Goal: Information Seeking & Learning: Find specific page/section

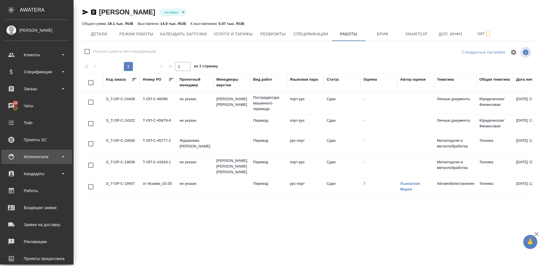
click at [53, 153] on div "Исполнители" at bounding box center [36, 156] width 65 height 8
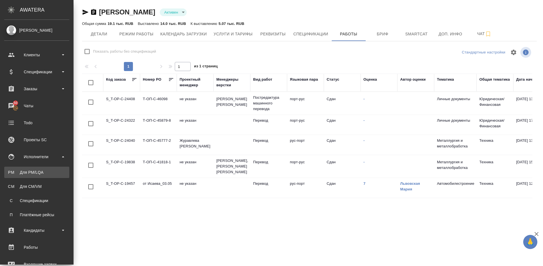
click at [50, 171] on div "Для PM/LQA" at bounding box center [36, 172] width 59 height 6
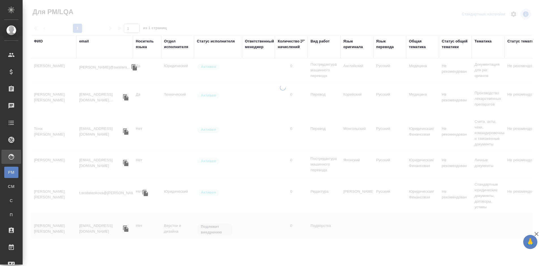
click at [40, 40] on div "ФИО" at bounding box center [38, 41] width 9 height 6
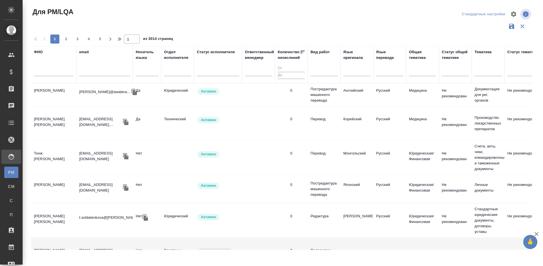
click at [54, 72] on input "text" at bounding box center [54, 72] width 40 height 7
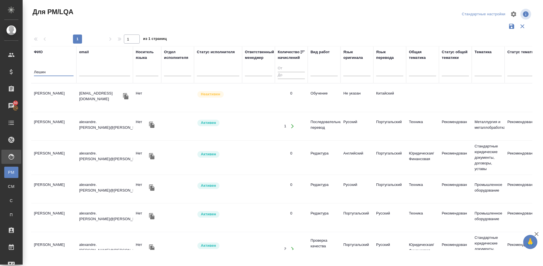
type input "Лешин"
click at [66, 127] on td "Лешин Александр Геннадьевич" at bounding box center [53, 126] width 45 height 20
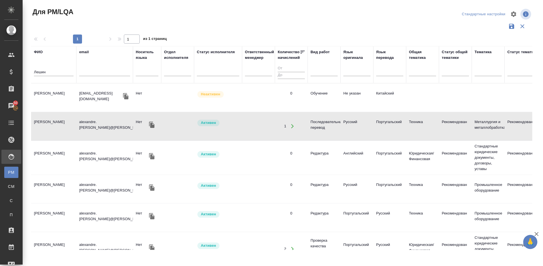
click at [69, 126] on td "Лешин Александр Геннадьевич" at bounding box center [53, 126] width 45 height 20
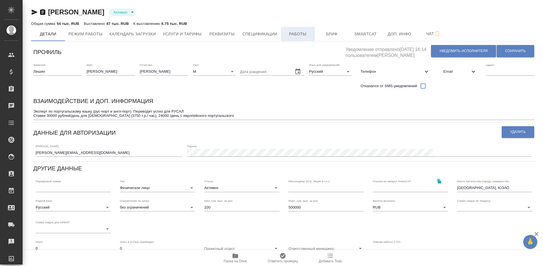
click at [302, 35] on span "Работы" at bounding box center [297, 34] width 27 height 7
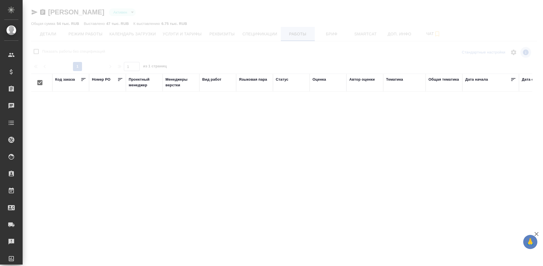
checkbox input "false"
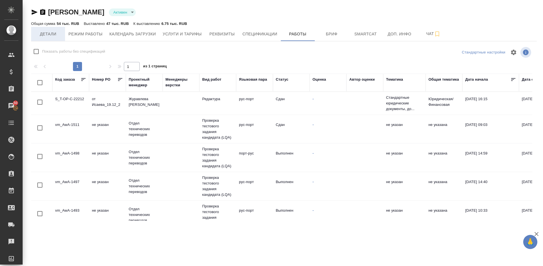
click at [55, 33] on span "Детали" at bounding box center [48, 34] width 27 height 7
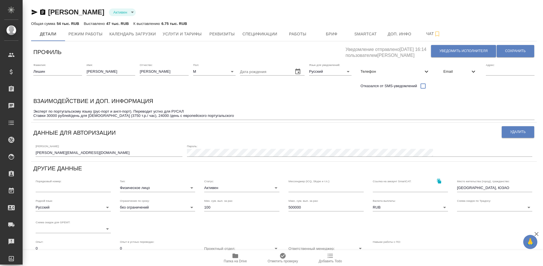
click at [104, 13] on link "Лешин Александр Геннадьевич" at bounding box center [76, 12] width 56 height 8
drag, startPoint x: 154, startPoint y: 13, endPoint x: 50, endPoint y: 10, distance: 104.4
click at [50, 10] on div "Лешин Александр Геннадьевич Активен active" at bounding box center [284, 12] width 506 height 9
copy link "Лешин Александр Геннадьевич"
click at [298, 35] on span "Работы" at bounding box center [297, 34] width 27 height 7
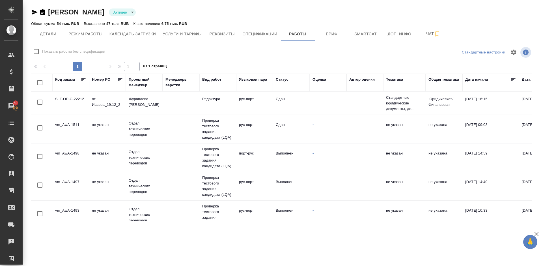
checkbox input "false"
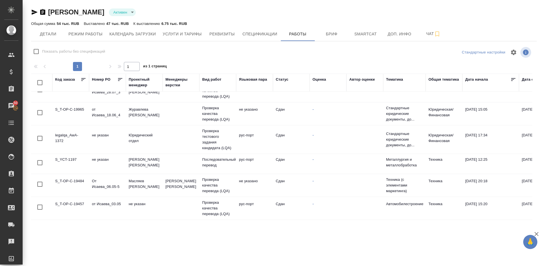
scroll to position [177, 0]
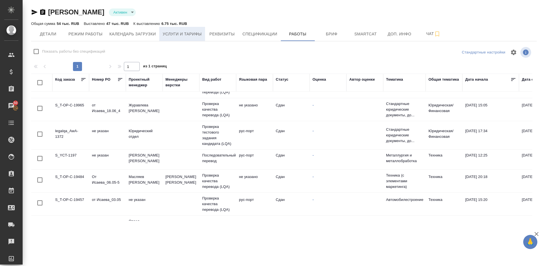
click at [171, 34] on span "Услуги и тарифы" at bounding box center [182, 34] width 39 height 7
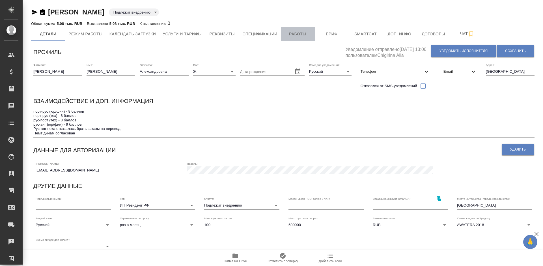
click at [299, 31] on span "Работы" at bounding box center [297, 34] width 27 height 7
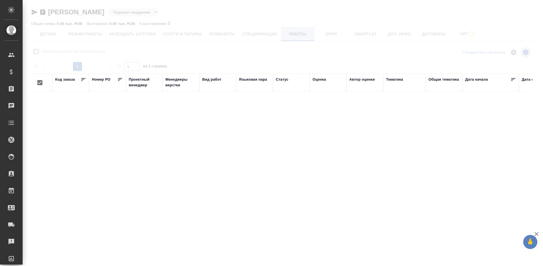
checkbox input "false"
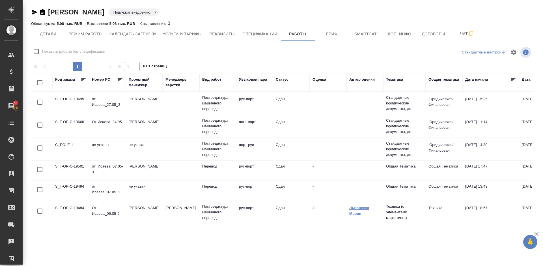
click at [354, 213] on link "Львовская Мария" at bounding box center [359, 211] width 20 height 10
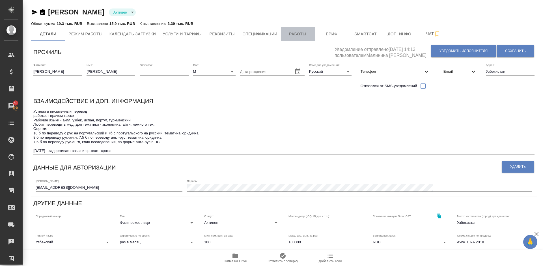
click at [286, 35] on span "Работы" at bounding box center [297, 34] width 27 height 7
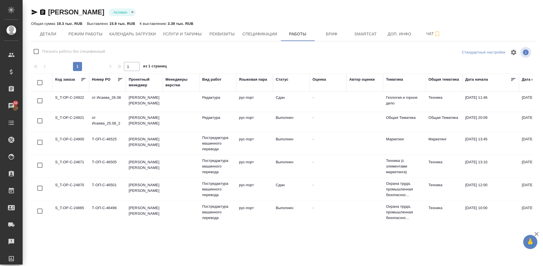
checkbox input "false"
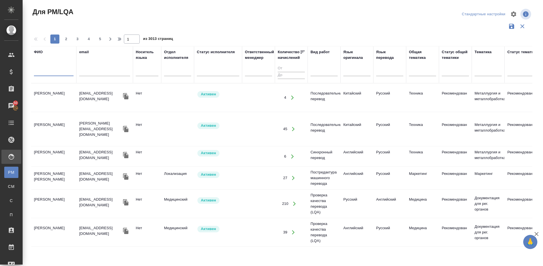
click at [48, 72] on input "text" at bounding box center [54, 72] width 40 height 7
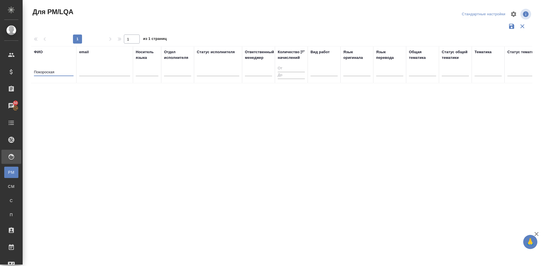
click at [47, 73] on input "Покороская" at bounding box center [54, 72] width 40 height 7
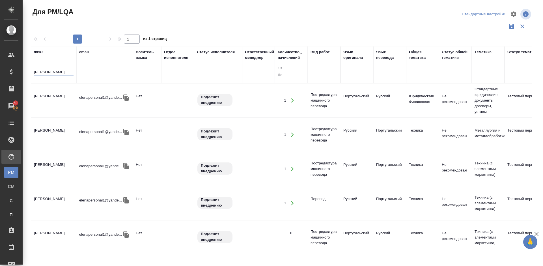
type input "Покорская"
click at [66, 104] on td "Покорская Елена Александровна" at bounding box center [53, 101] width 45 height 20
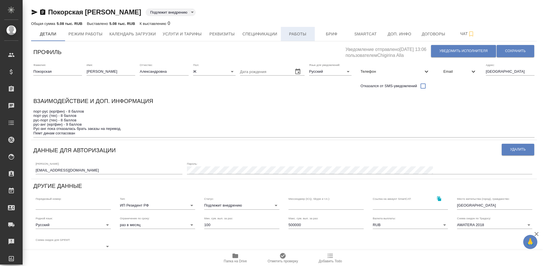
click at [296, 33] on span "Работы" at bounding box center [297, 34] width 27 height 7
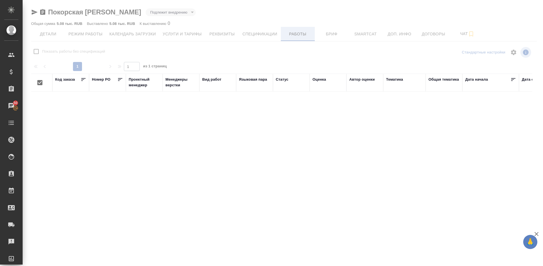
checkbox input "false"
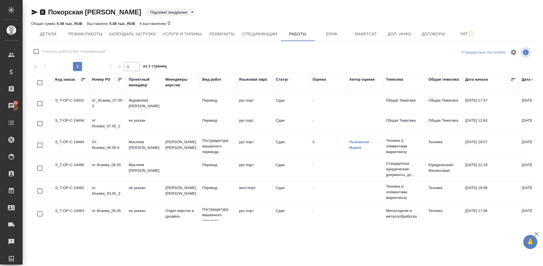
scroll to position [65, 0]
click at [355, 143] on link "Львовская Мария" at bounding box center [359, 146] width 20 height 10
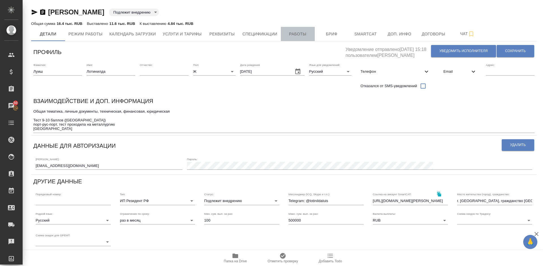
click at [299, 32] on span "Работы" at bounding box center [297, 34] width 27 height 7
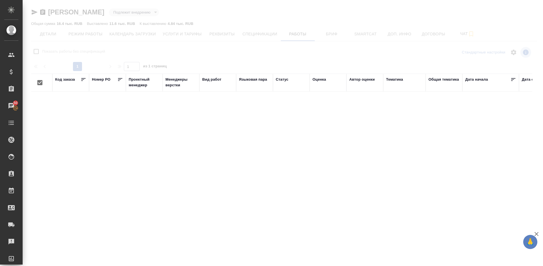
checkbox input "false"
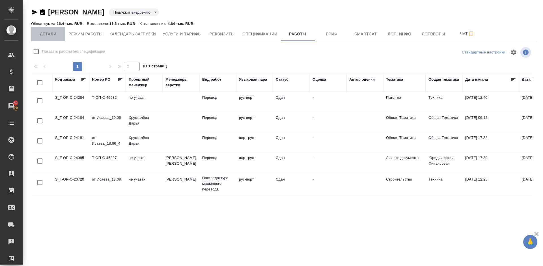
click at [49, 33] on span "Детали" at bounding box center [48, 34] width 27 height 7
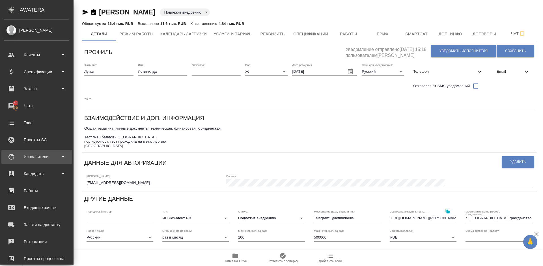
click at [42, 162] on div "Исполнители" at bounding box center [36, 157] width 71 height 14
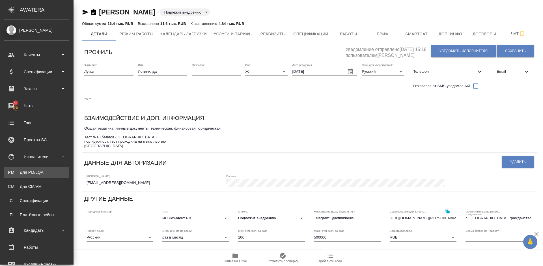
click at [51, 171] on div "Для PM/LQA" at bounding box center [36, 172] width 59 height 6
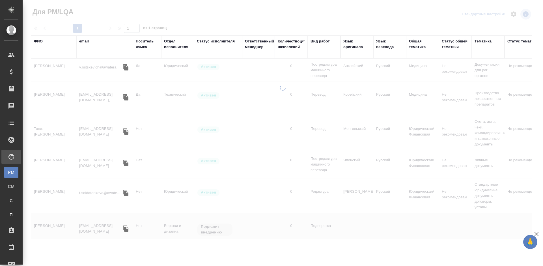
click at [40, 41] on div "ФИО" at bounding box center [38, 41] width 9 height 6
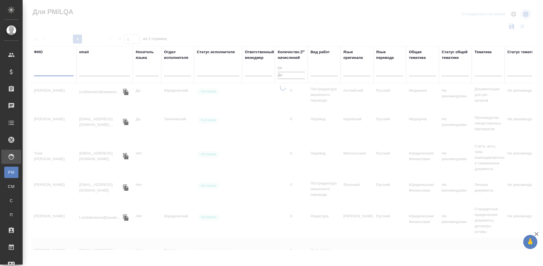
click at [59, 72] on input "text" at bounding box center [54, 72] width 40 height 7
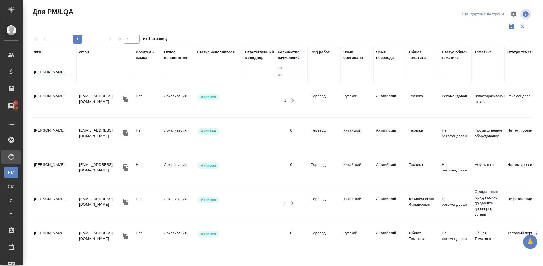
type input "Манаков"
click at [68, 102] on td "Манаков Руслан Римович" at bounding box center [53, 101] width 45 height 20
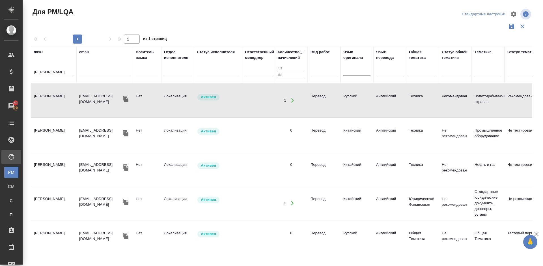
click at [355, 72] on div at bounding box center [356, 70] width 27 height 8
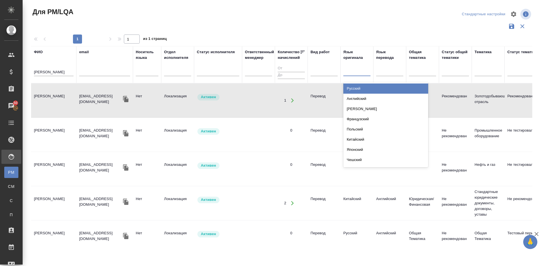
click at [358, 86] on div "Русский" at bounding box center [385, 88] width 85 height 10
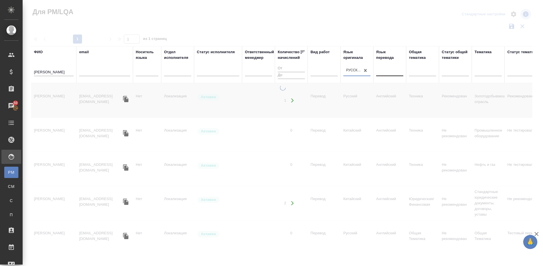
click at [386, 72] on div at bounding box center [389, 70] width 27 height 8
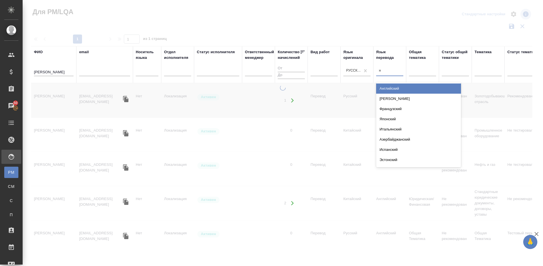
type input "не"
click at [390, 86] on div "Немецкий" at bounding box center [418, 88] width 85 height 10
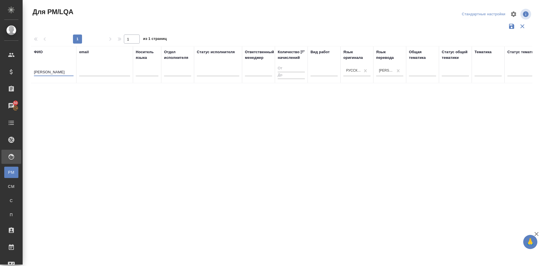
drag, startPoint x: 55, startPoint y: 72, endPoint x: 24, endPoint y: 72, distance: 30.6
click at [24, 72] on div "Для PM/LQA Стандартные настройки 1 1 из 1 страниц ФИО Манаков email Носитель яз…" at bounding box center [283, 126] width 521 height 253
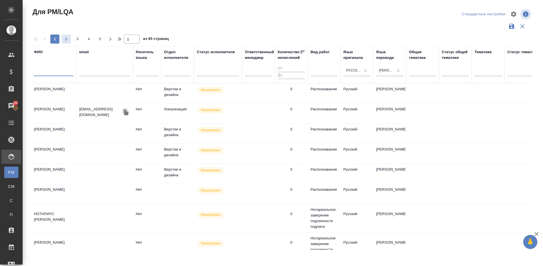
click at [62, 35] on button "2" at bounding box center [66, 39] width 9 height 9
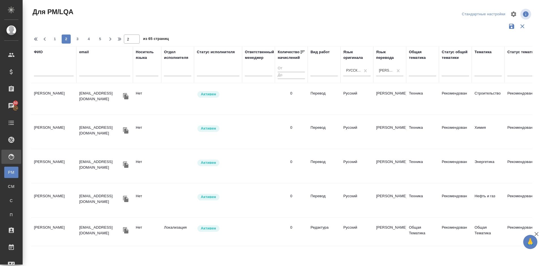
scroll to position [636, 0]
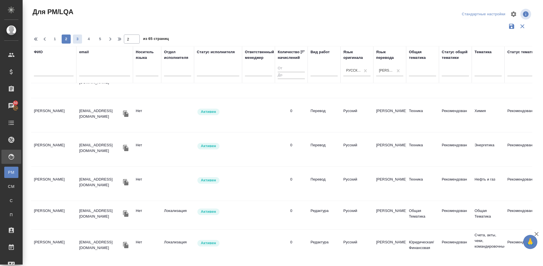
click at [78, 39] on span "3" at bounding box center [77, 39] width 9 height 6
type input "3"
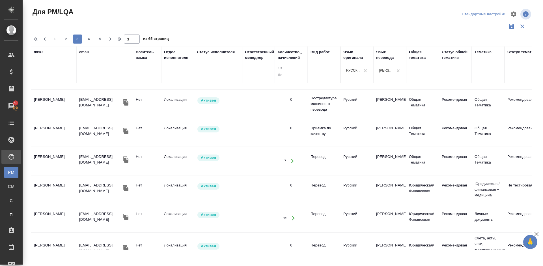
scroll to position [0, 0]
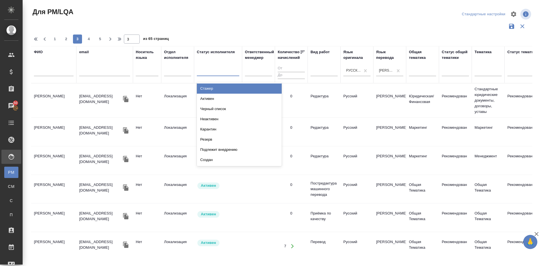
click at [207, 72] on div at bounding box center [218, 70] width 42 height 8
type input "а"
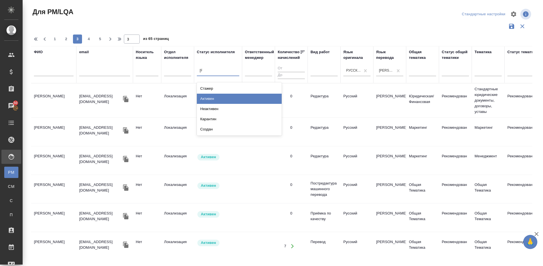
click at [216, 98] on div "Активен" at bounding box center [239, 99] width 85 height 10
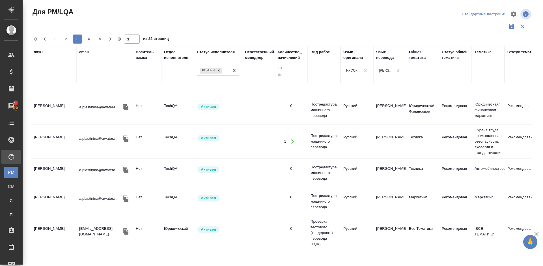
scroll to position [573, 0]
click at [88, 42] on button "4" at bounding box center [88, 39] width 9 height 9
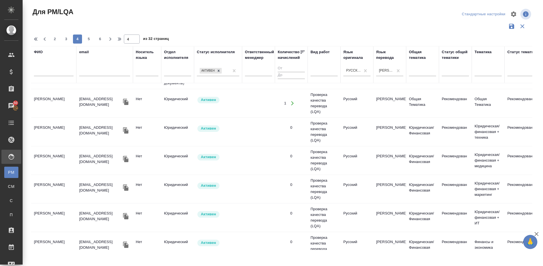
scroll to position [631, 0]
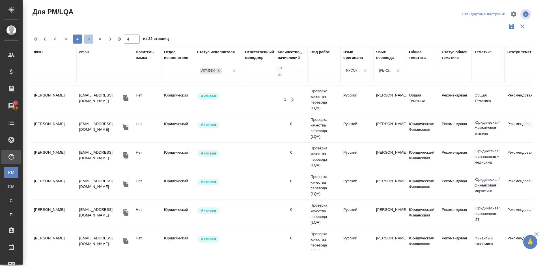
click at [90, 40] on span "5" at bounding box center [88, 39] width 9 height 6
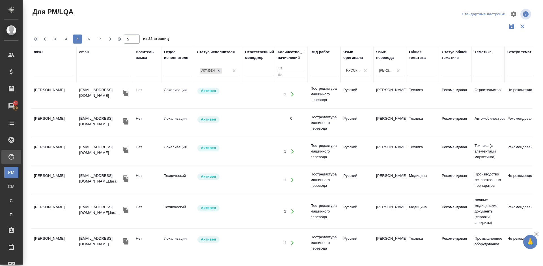
scroll to position [581, 0]
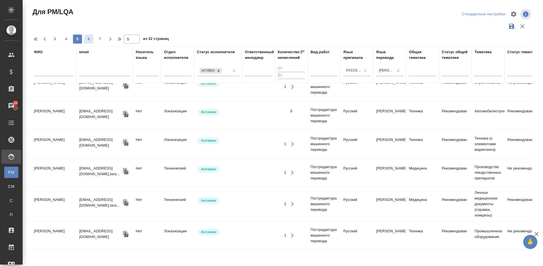
click at [90, 38] on span "6" at bounding box center [88, 39] width 9 height 6
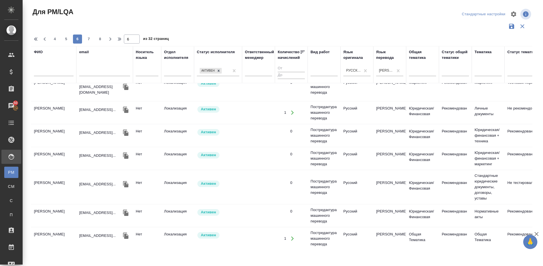
scroll to position [0, 0]
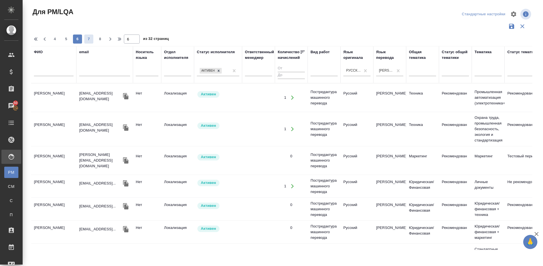
click at [91, 37] on span "7" at bounding box center [88, 39] width 9 height 6
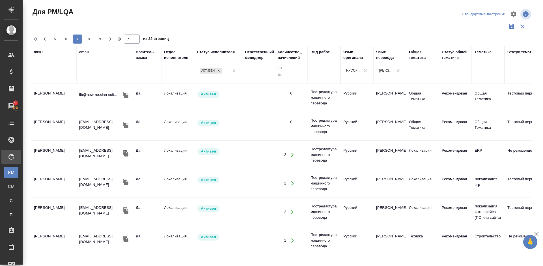
click at [73, 102] on td "Weien Susann" at bounding box center [53, 98] width 45 height 20
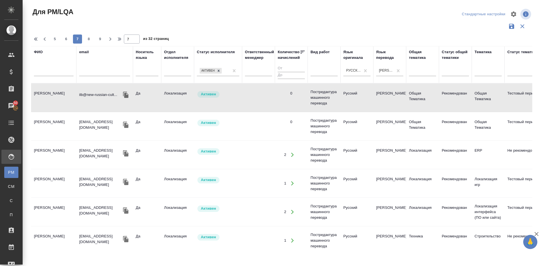
click at [73, 103] on td "Weien Susann" at bounding box center [53, 98] width 45 height 20
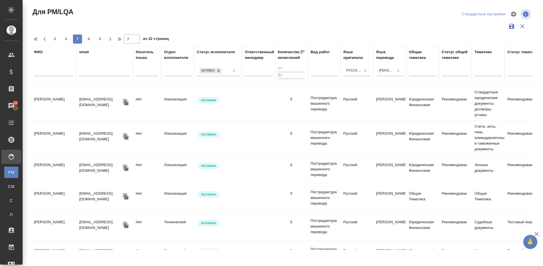
scroll to position [354, 0]
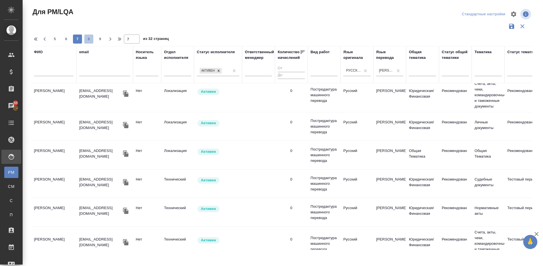
click at [88, 42] on button "8" at bounding box center [88, 39] width 9 height 9
type input "8"
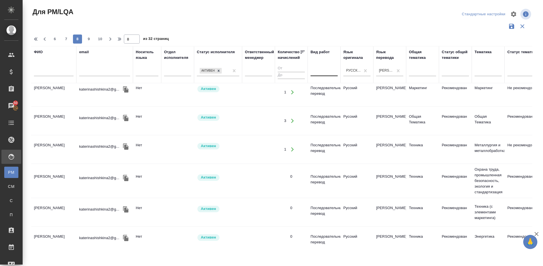
click at [322, 75] on div at bounding box center [324, 70] width 27 height 11
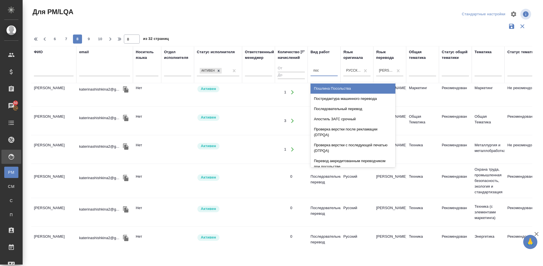
type input "посл"
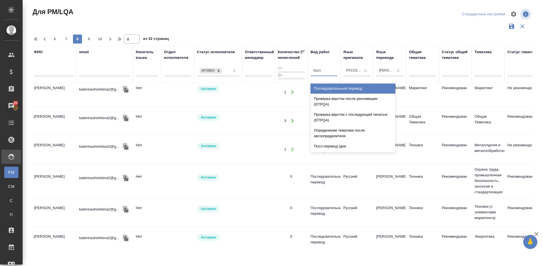
click at [327, 89] on div "Последовательный перевод" at bounding box center [353, 88] width 85 height 10
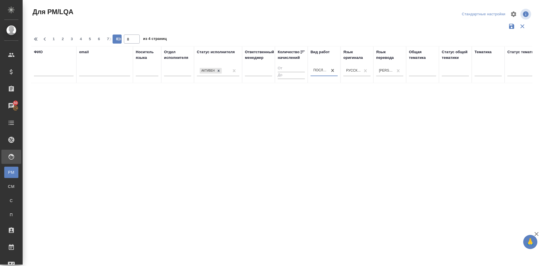
scroll to position [0, 0]
click at [219, 71] on icon at bounding box center [219, 71] width 2 height 2
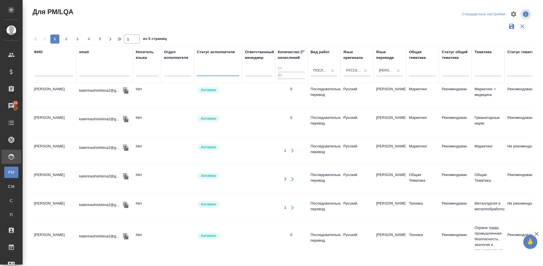
scroll to position [556, 0]
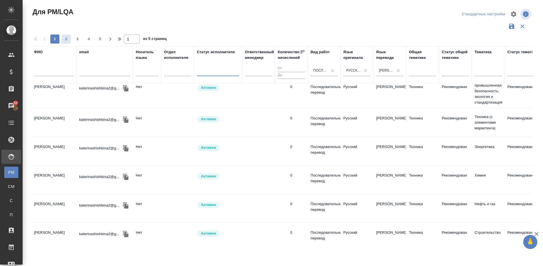
click at [68, 37] on span "2" at bounding box center [66, 39] width 9 height 6
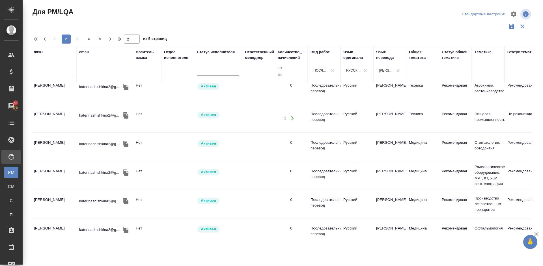
scroll to position [26, 0]
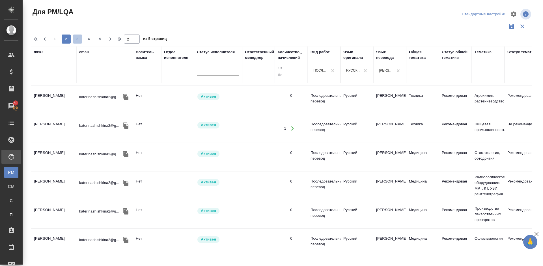
click at [80, 38] on span "3" at bounding box center [77, 39] width 9 height 6
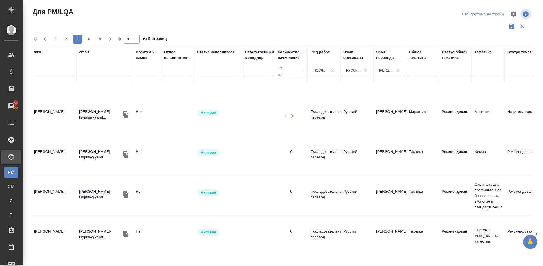
scroll to position [488, 0]
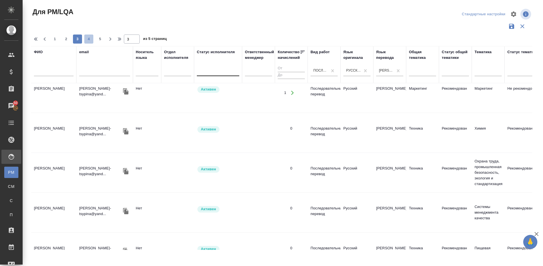
click at [92, 39] on span "4" at bounding box center [88, 39] width 9 height 6
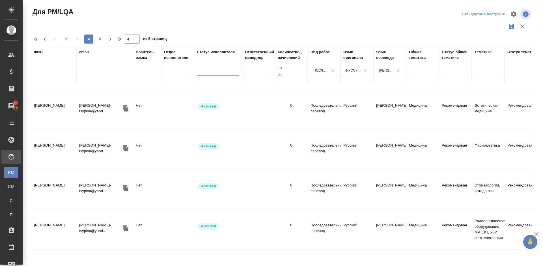
scroll to position [0, 0]
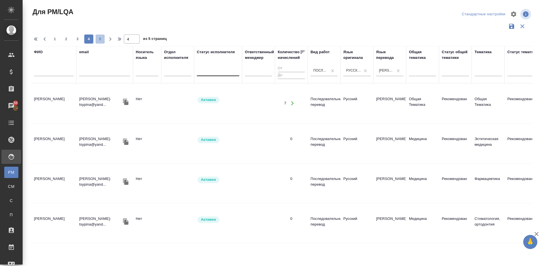
click at [101, 38] on span "5" at bounding box center [100, 39] width 9 height 6
type input "5"
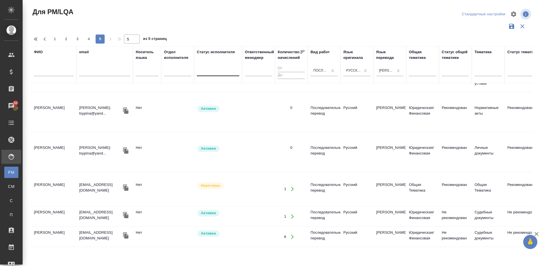
scroll to position [204, 0]
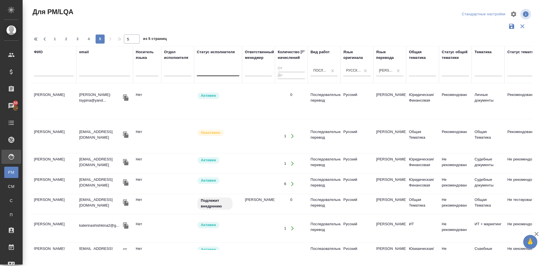
click at [69, 194] on td "[PERSON_NAME]" at bounding box center [53, 204] width 45 height 20
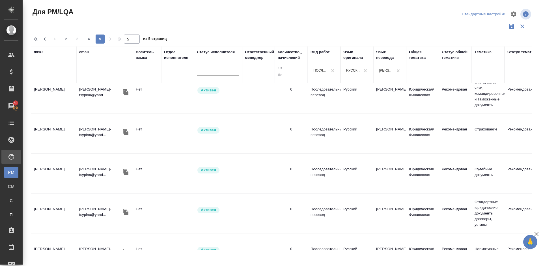
scroll to position [0, 0]
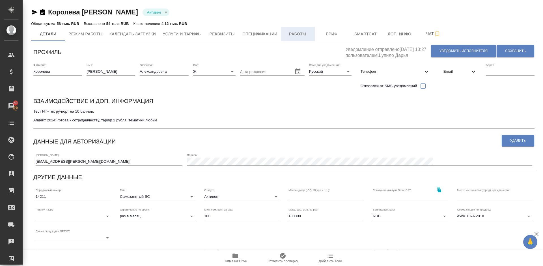
click at [296, 33] on span "Работы" at bounding box center [297, 34] width 27 height 7
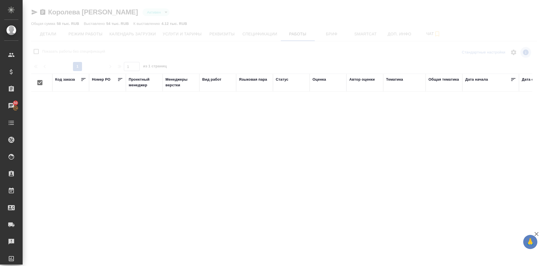
checkbox input "false"
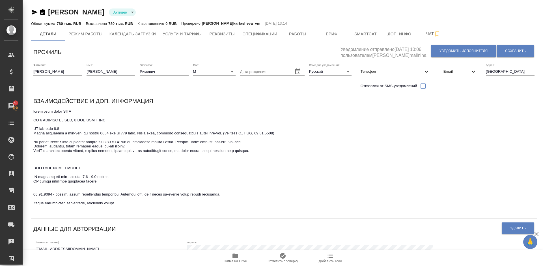
click at [237, 257] on icon "button" at bounding box center [236, 255] width 6 height 5
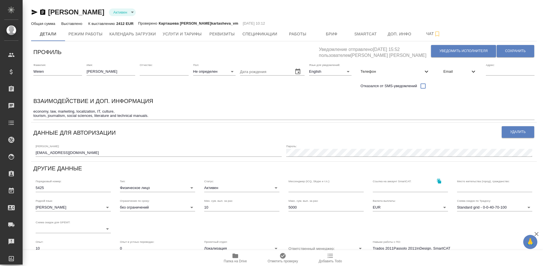
type input "Trados 2011Passolo 2011InDesign. SmartCAT"
click at [301, 33] on span "Работы" at bounding box center [297, 34] width 27 height 7
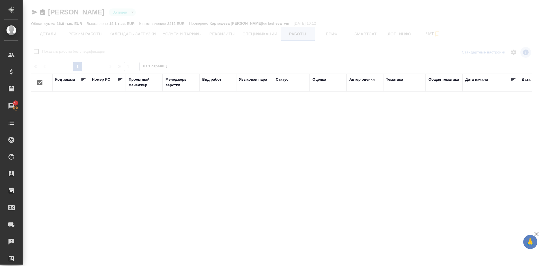
checkbox input "false"
